Goal: Task Accomplishment & Management: Complete application form

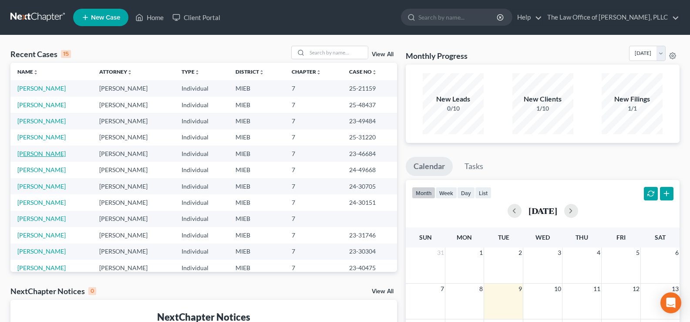
click at [55, 155] on link "[PERSON_NAME]" at bounding box center [41, 153] width 48 height 7
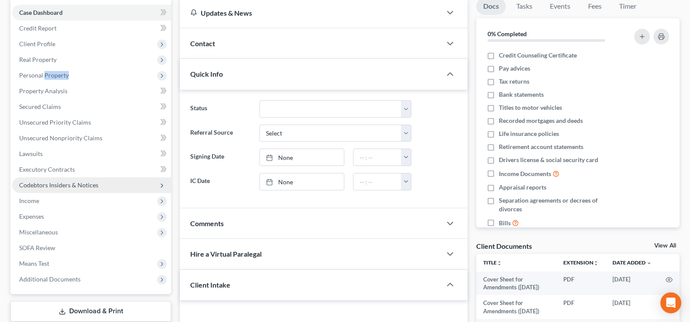
scroll to position [87, 0]
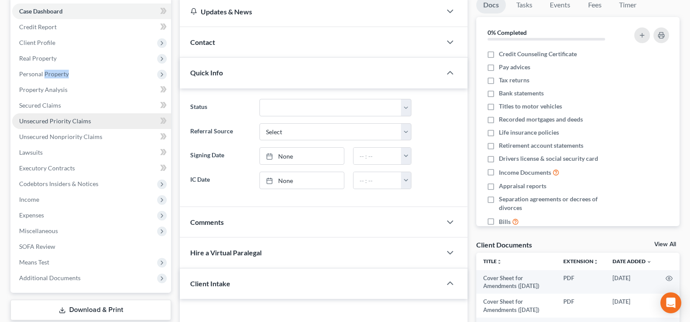
click at [61, 123] on span "Unsecured Priority Claims" at bounding box center [55, 120] width 72 height 7
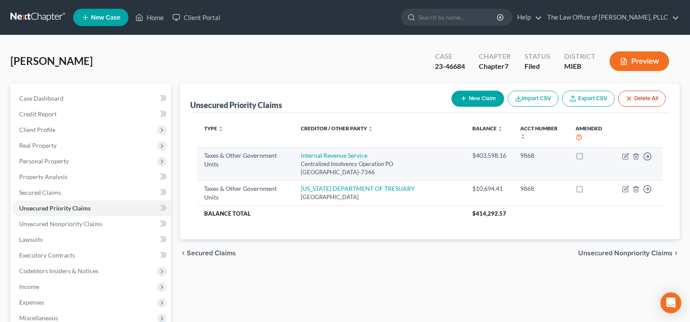
click at [370, 167] on div "Centralized Insolvency Operation PO [GEOGRAPHIC_DATA]-7346" at bounding box center [380, 168] width 158 height 16
click at [332, 157] on link "Internal Revenue Service" at bounding box center [334, 154] width 67 height 7
select select "0"
select select "39"
select select "0"
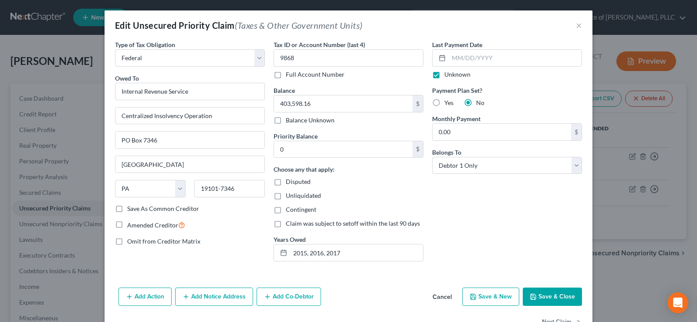
scroll to position [26, 0]
